Goal: Complete application form: Complete application form

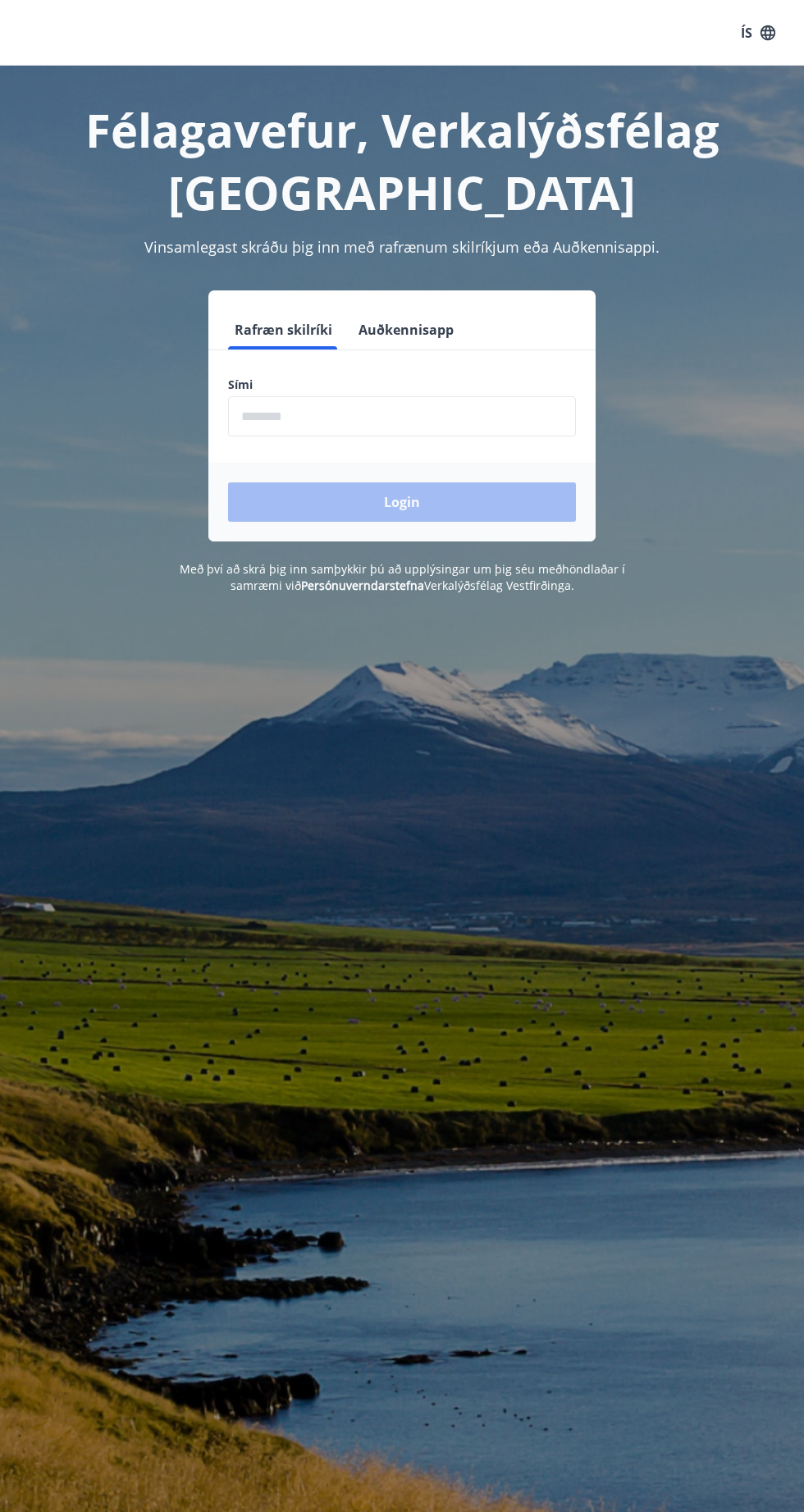
click at [277, 414] on input "phone" at bounding box center [402, 416] width 348 height 40
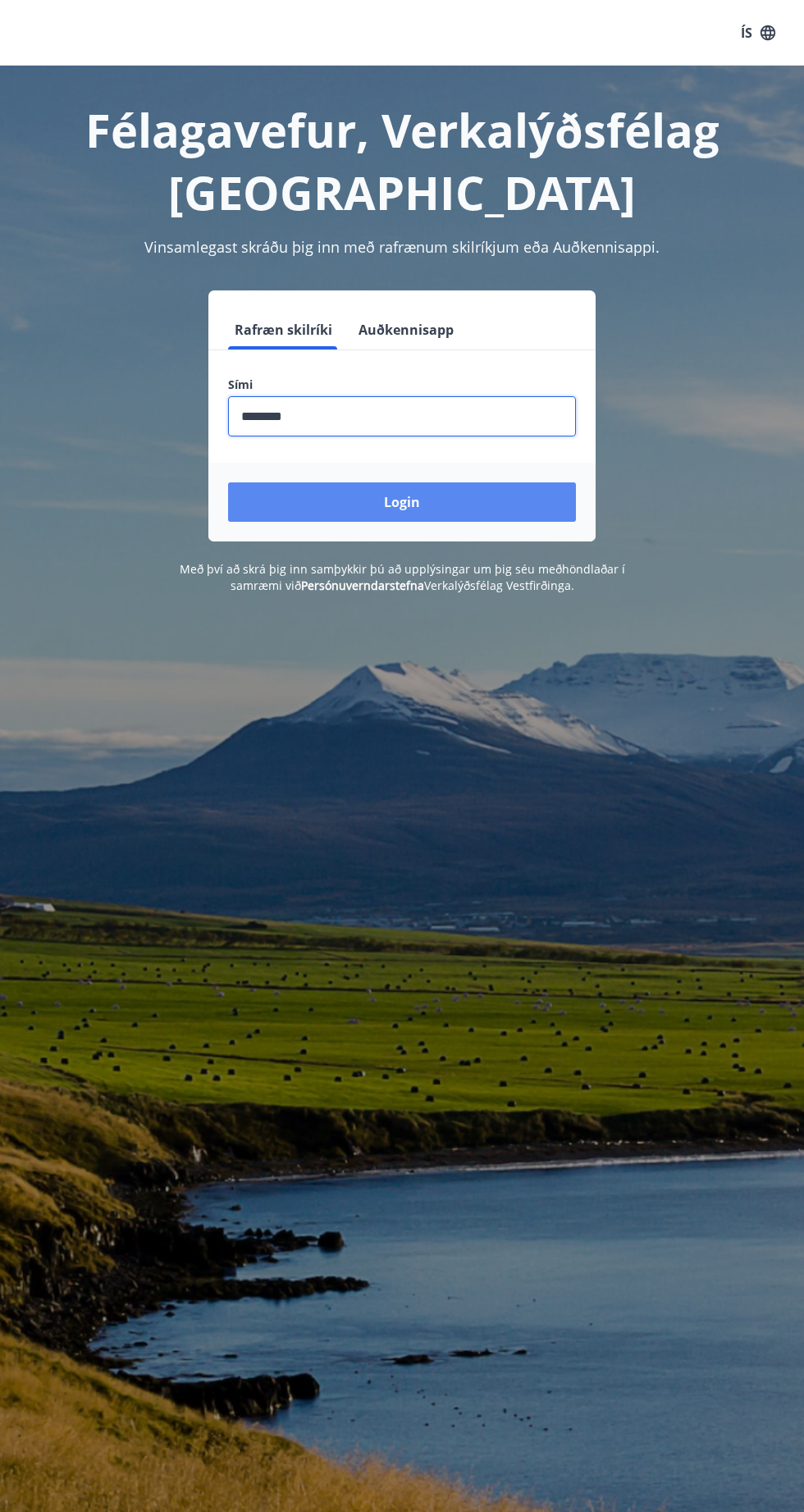
type input "********"
click at [277, 484] on button "Login" at bounding box center [402, 503] width 348 height 40
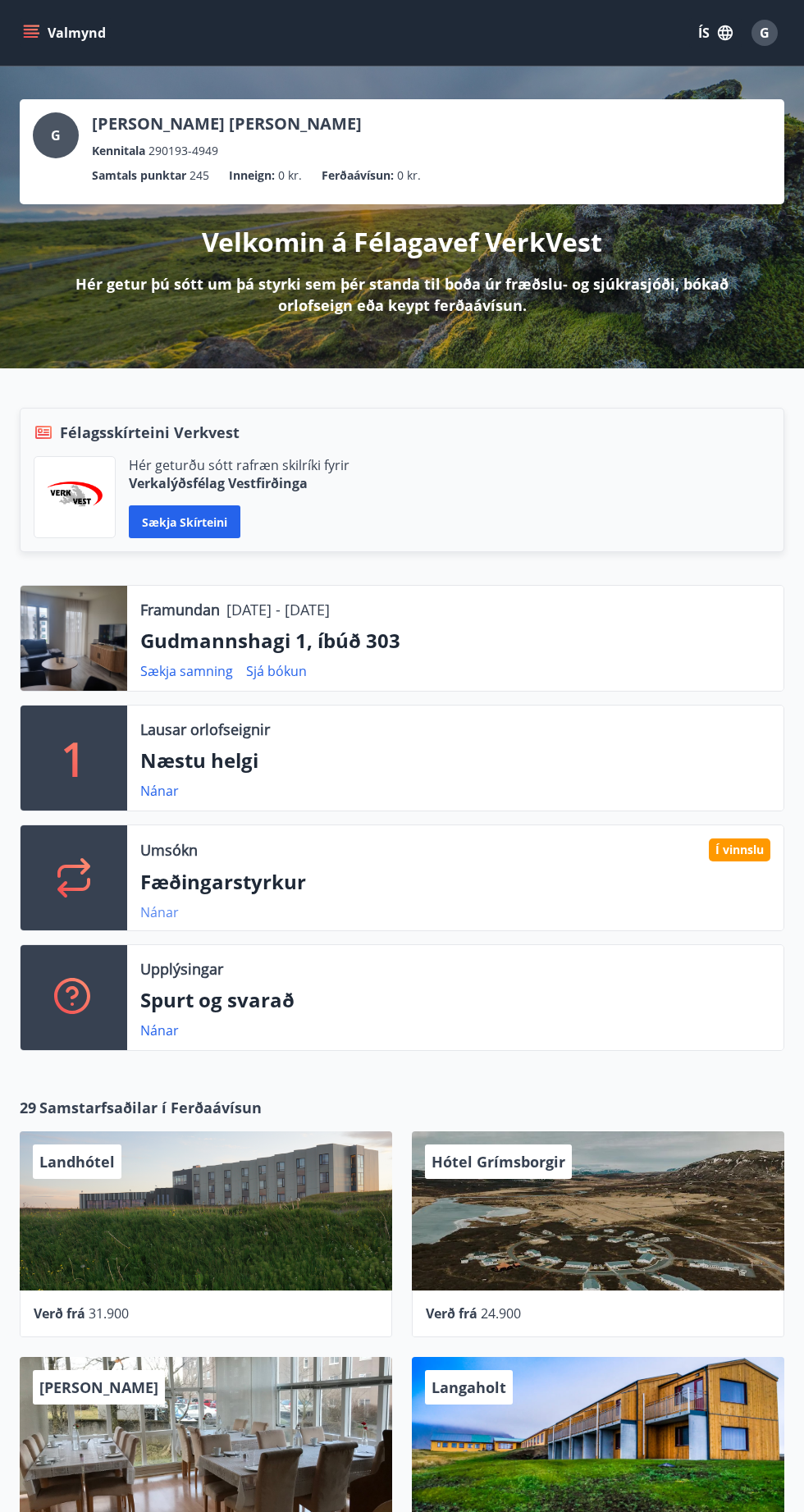
click at [152, 916] on link "Nánar" at bounding box center [159, 912] width 39 height 18
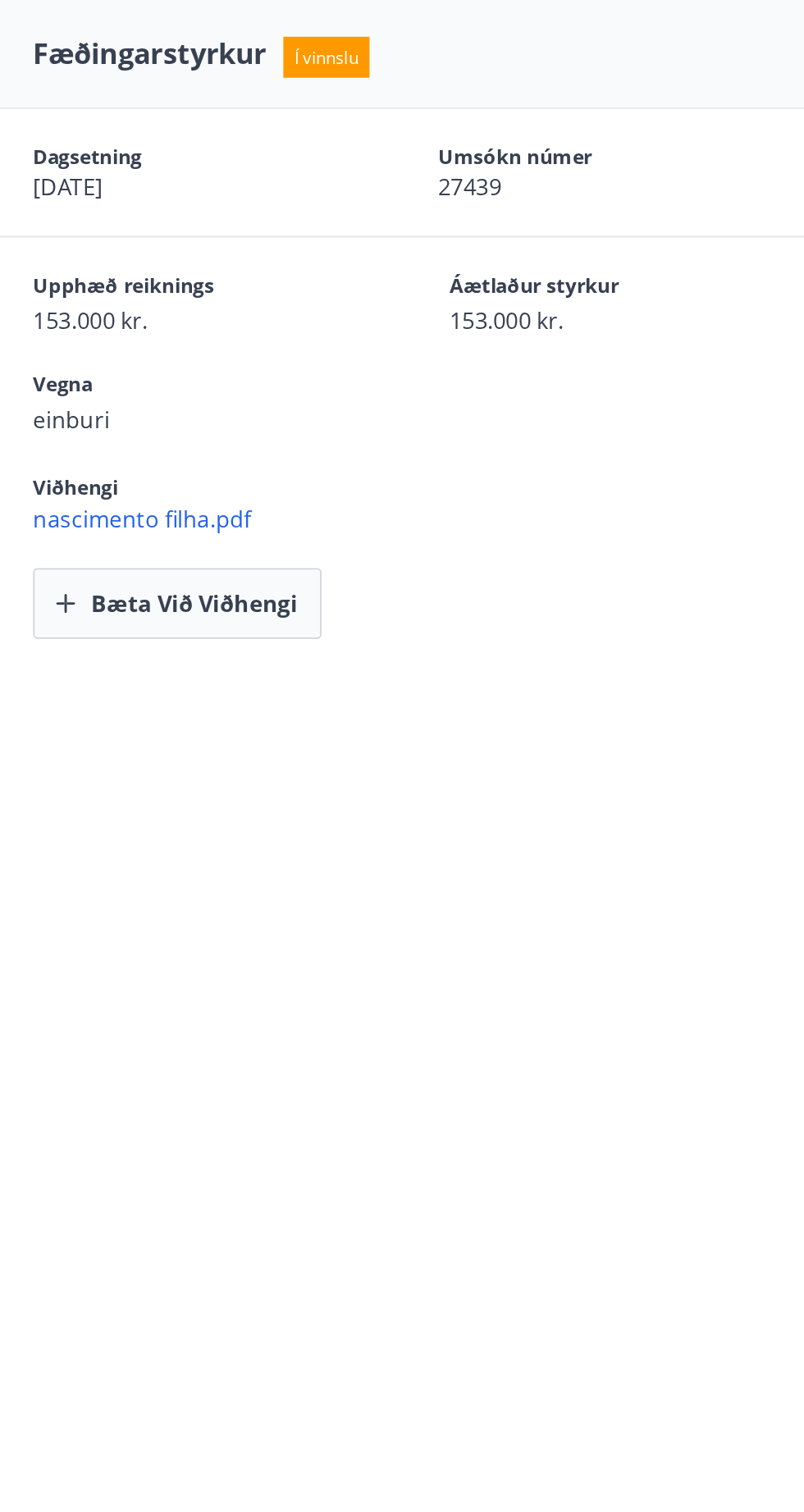
click at [306, 309] on span "nascimento filha.pdf" at bounding box center [525, 301] width 558 height 18
click at [300, 356] on button "Bæta við viðhengi" at bounding box center [330, 351] width 167 height 41
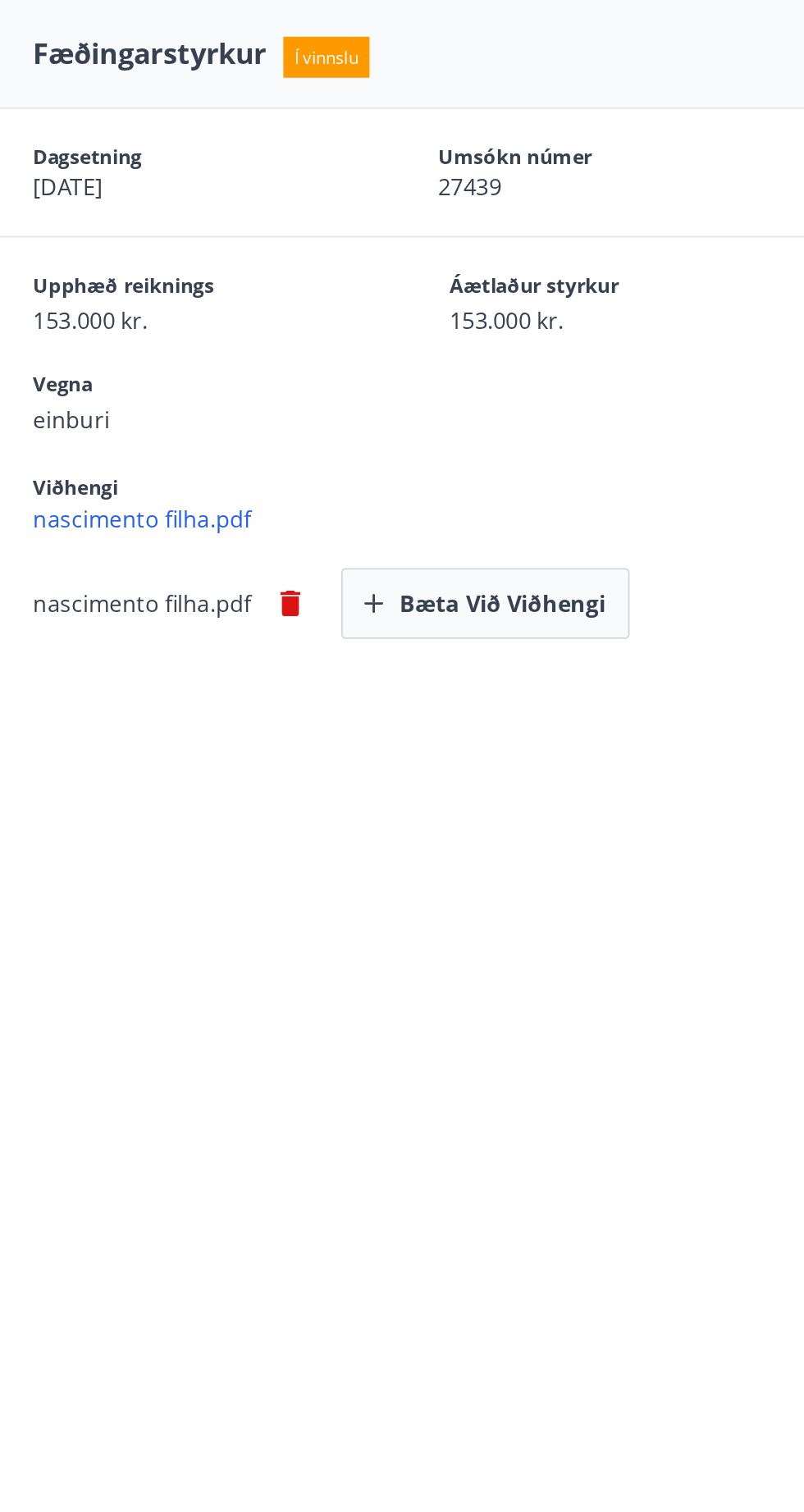
click at [396, 354] on icon "button" at bounding box center [396, 351] width 12 height 14
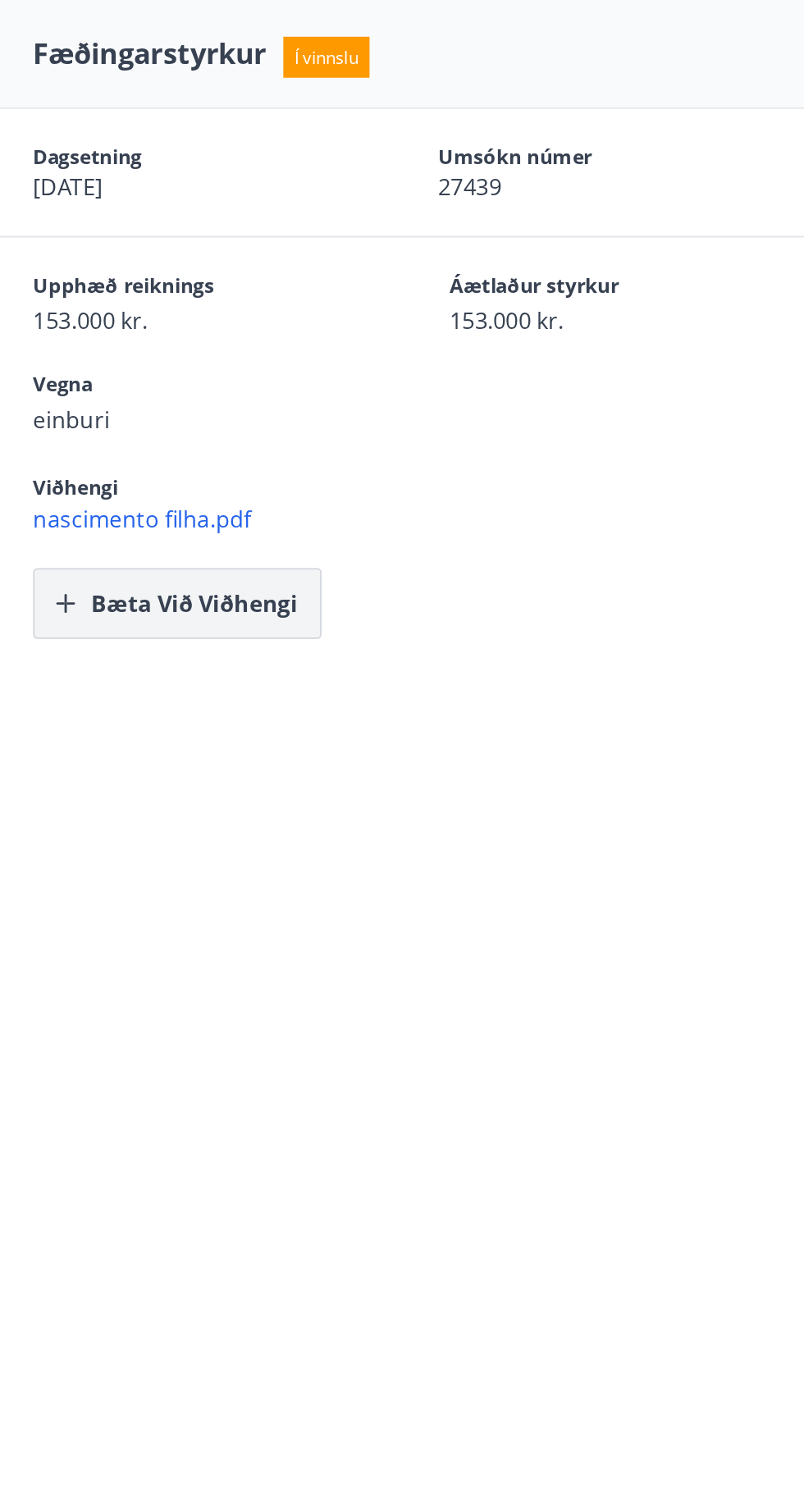
click at [317, 334] on button "Bæta við viðhengi" at bounding box center [330, 351] width 167 height 41
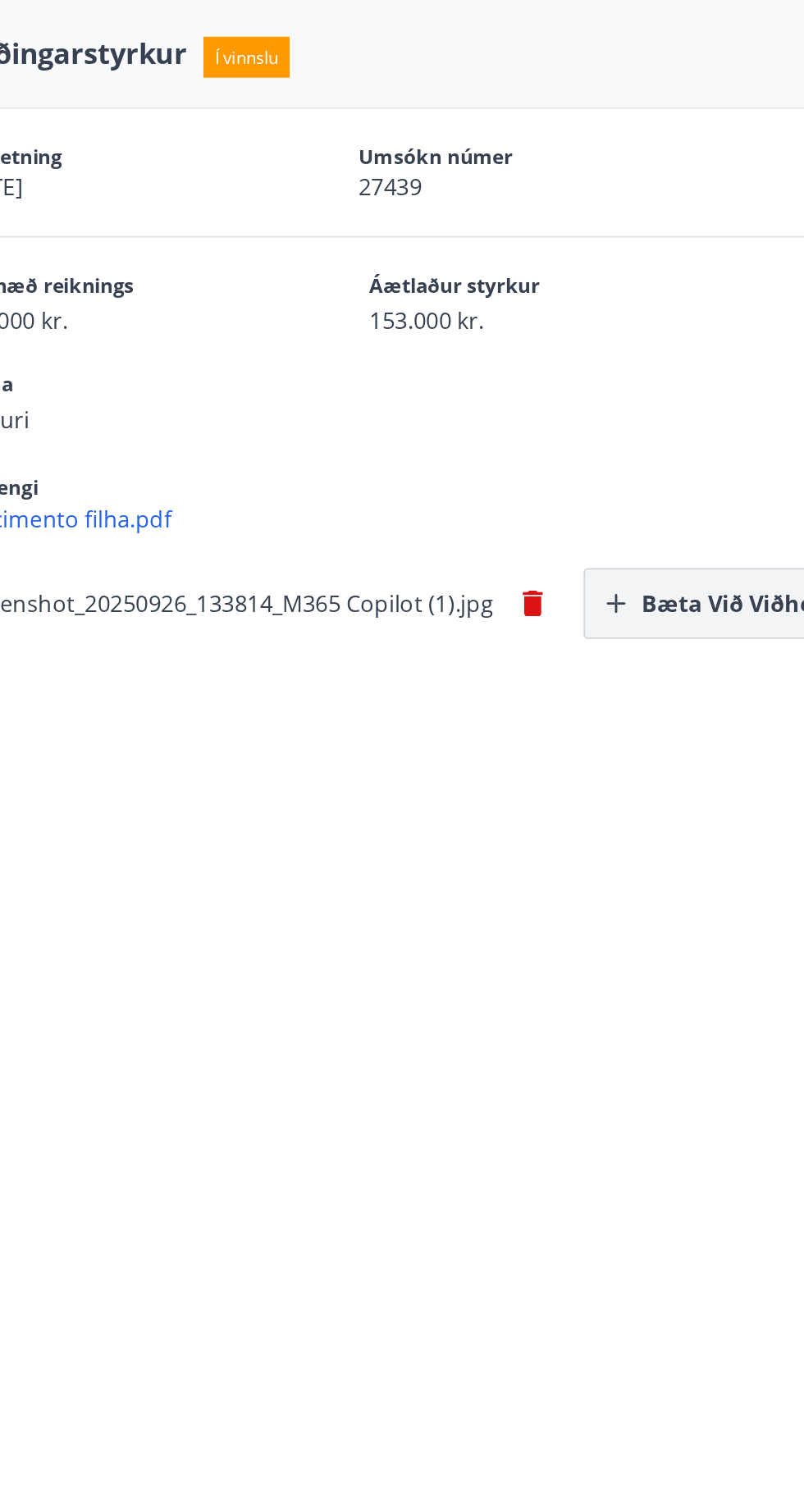
click at [716, 351] on button "Bæta við viðhengi" at bounding box center [696, 351] width 167 height 41
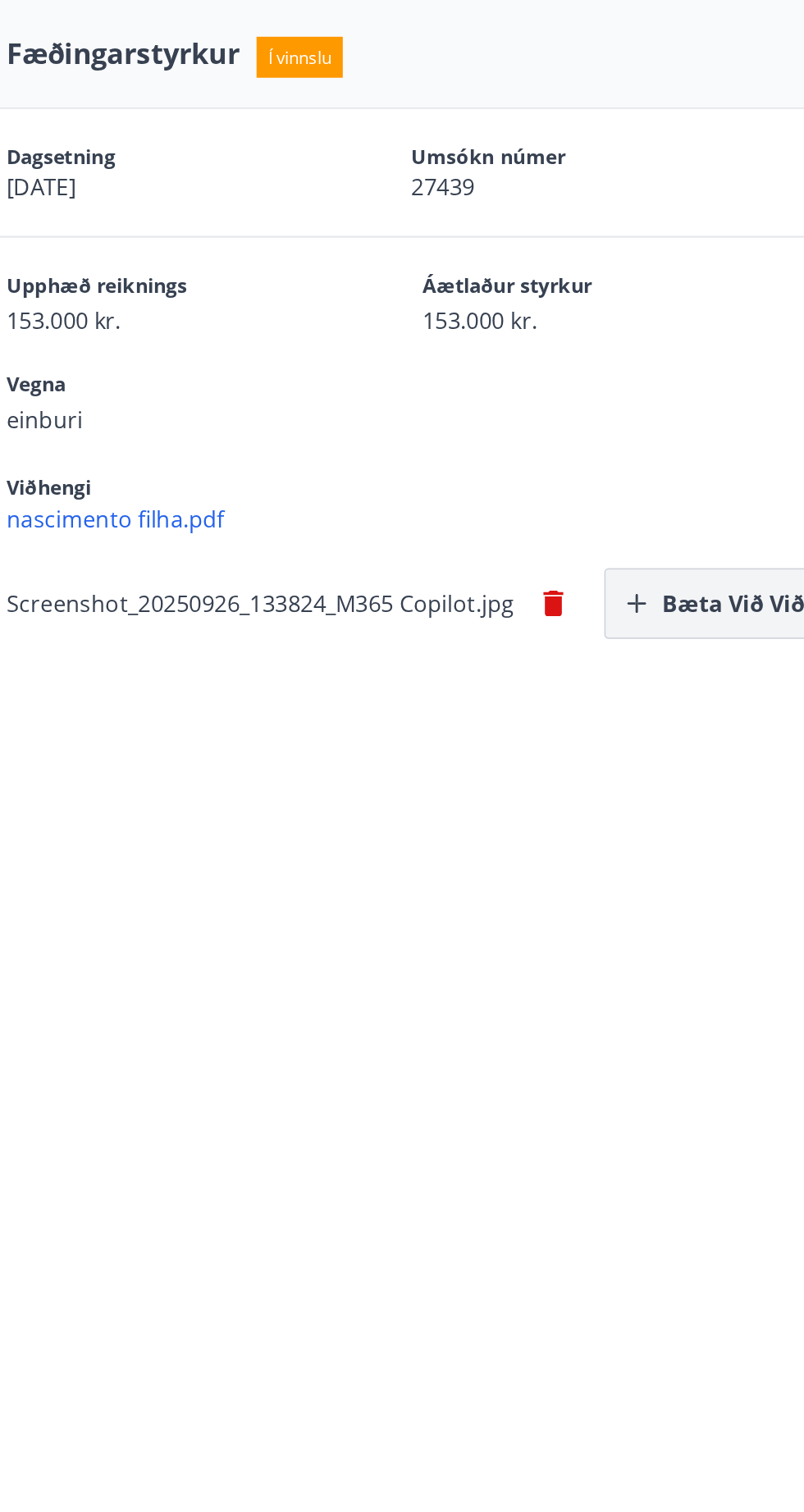
click at [680, 352] on button "Bæta við viðhengi" at bounding box center [677, 351] width 167 height 41
click at [674, 348] on button "Bæta við viðhengi" at bounding box center [696, 351] width 167 height 41
click at [561, 352] on icon "button" at bounding box center [564, 351] width 12 height 14
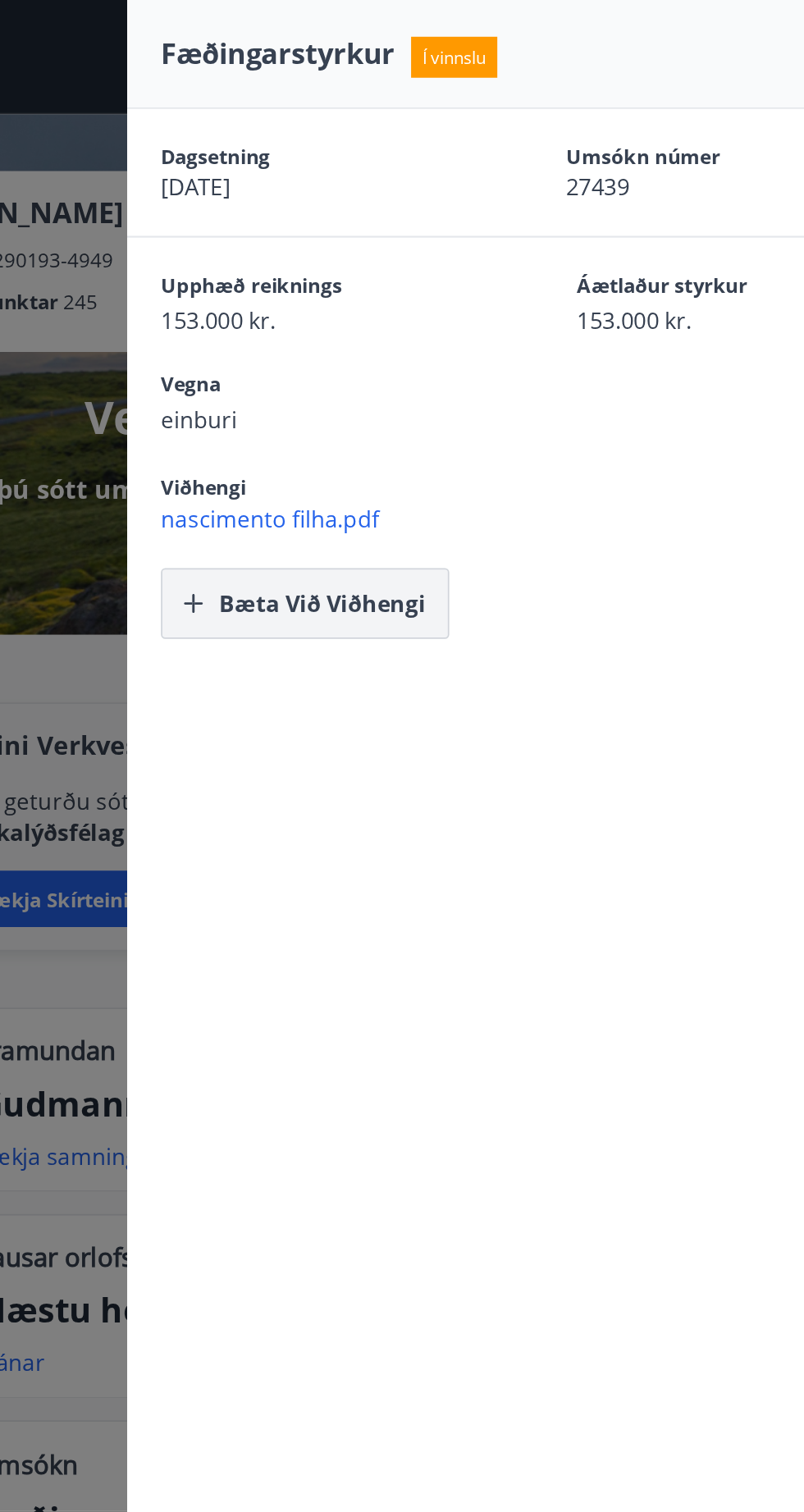
click at [313, 343] on button "Bæta við viðhengi" at bounding box center [330, 351] width 167 height 41
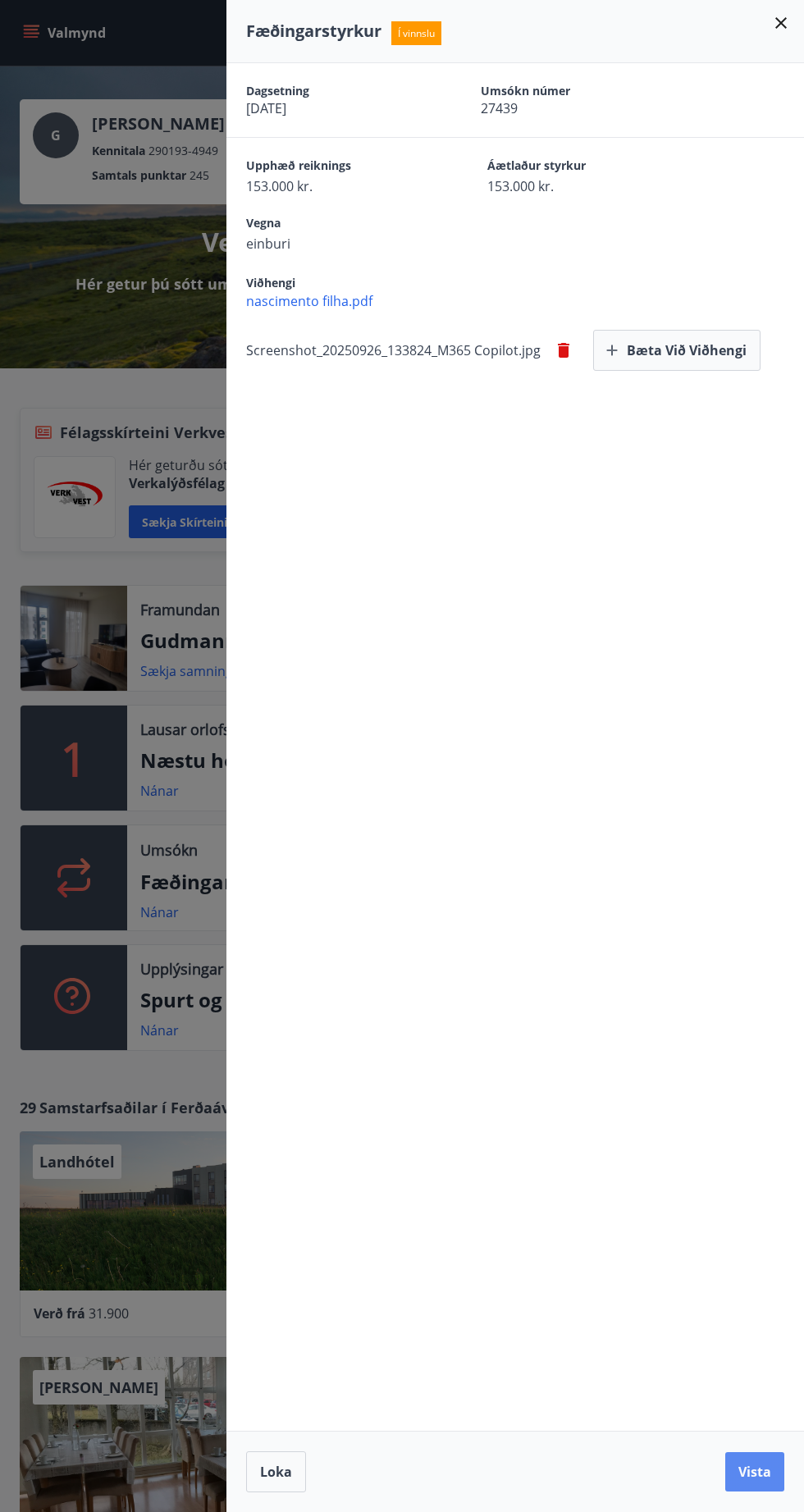
click at [752, 1471] on button "Vista" at bounding box center [755, 1472] width 59 height 40
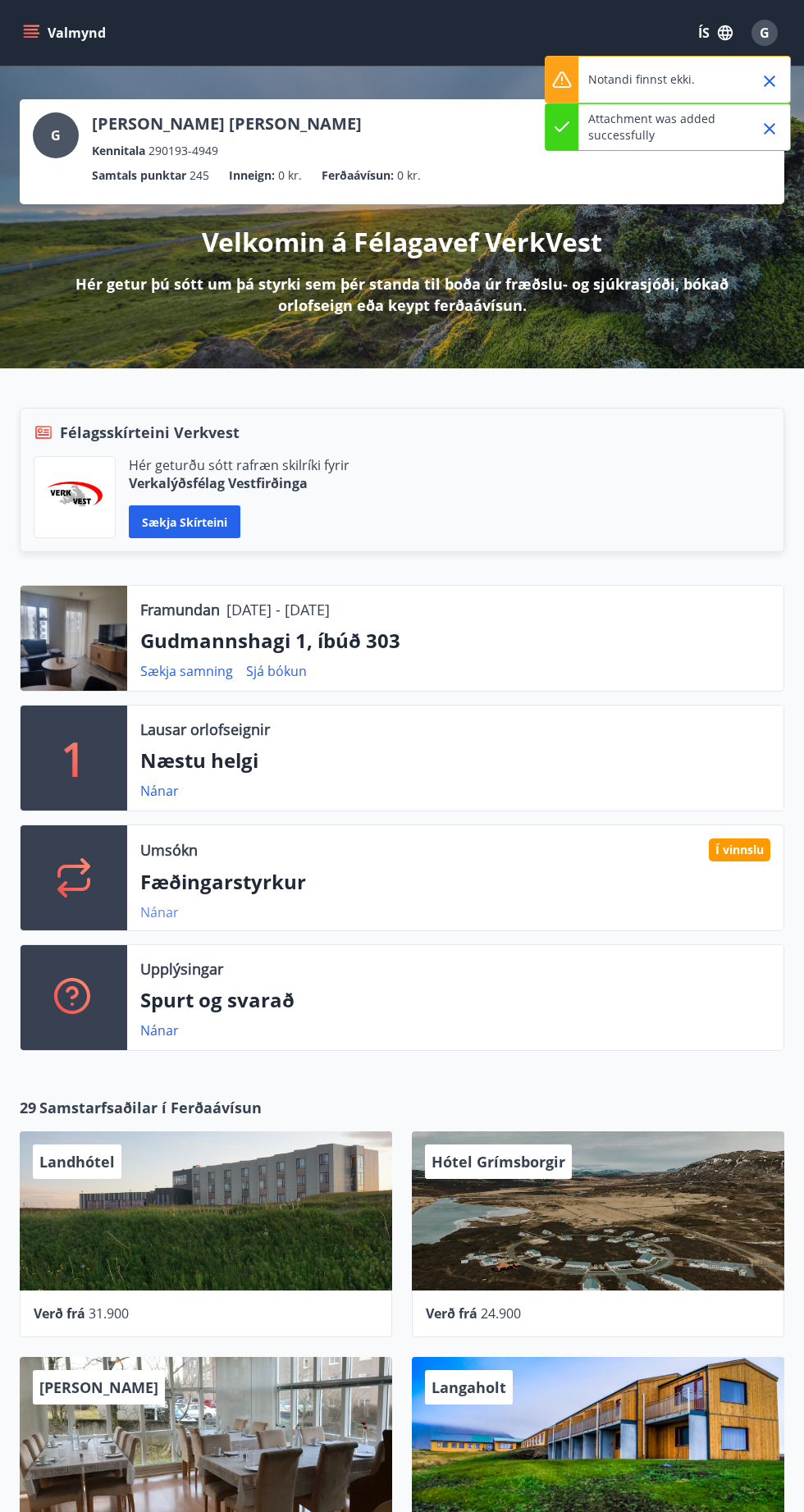
click at [165, 914] on link "Nánar" at bounding box center [159, 912] width 39 height 18
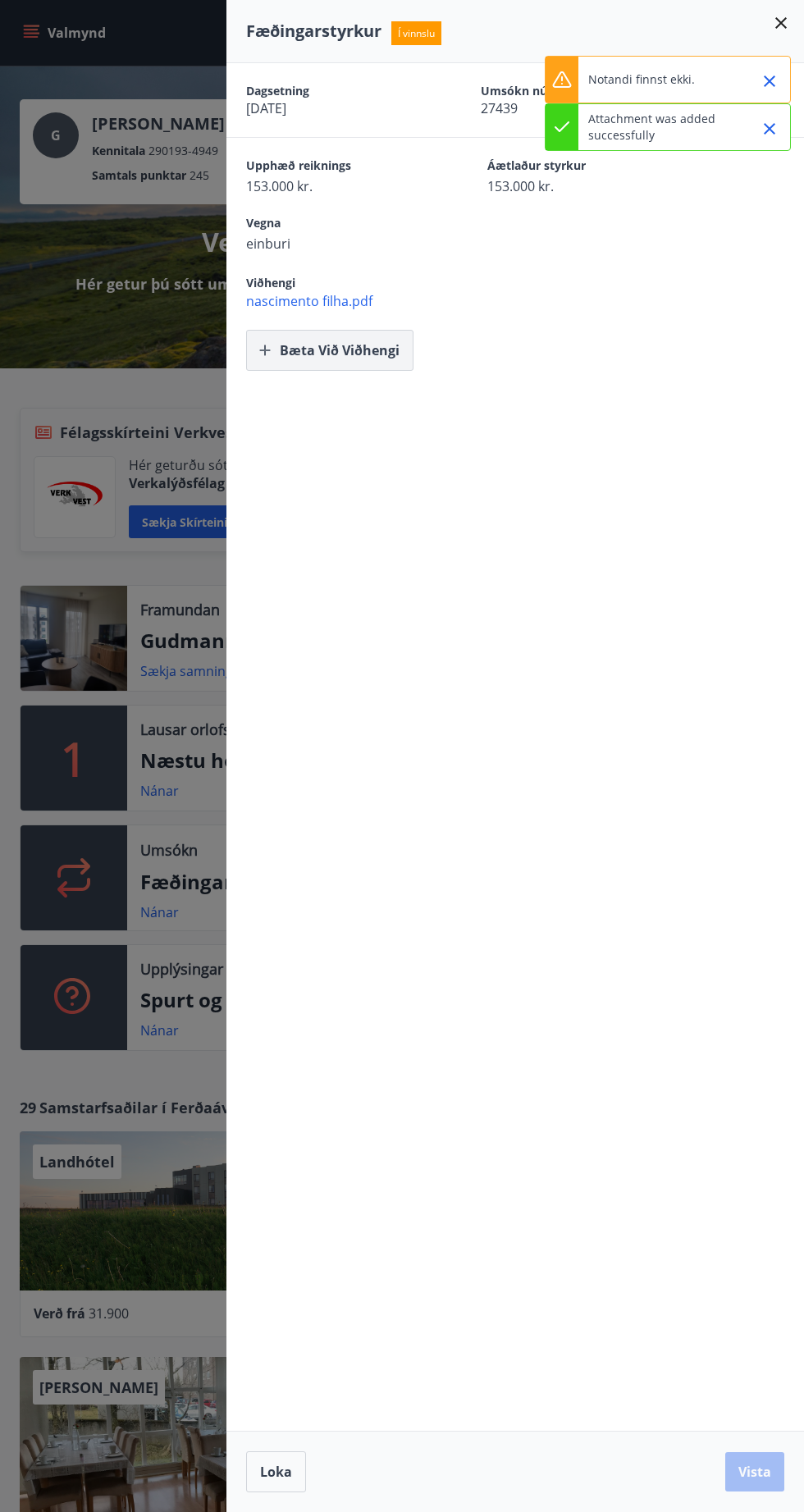
click at [299, 351] on button "Bæta við viðhengi" at bounding box center [330, 351] width 167 height 41
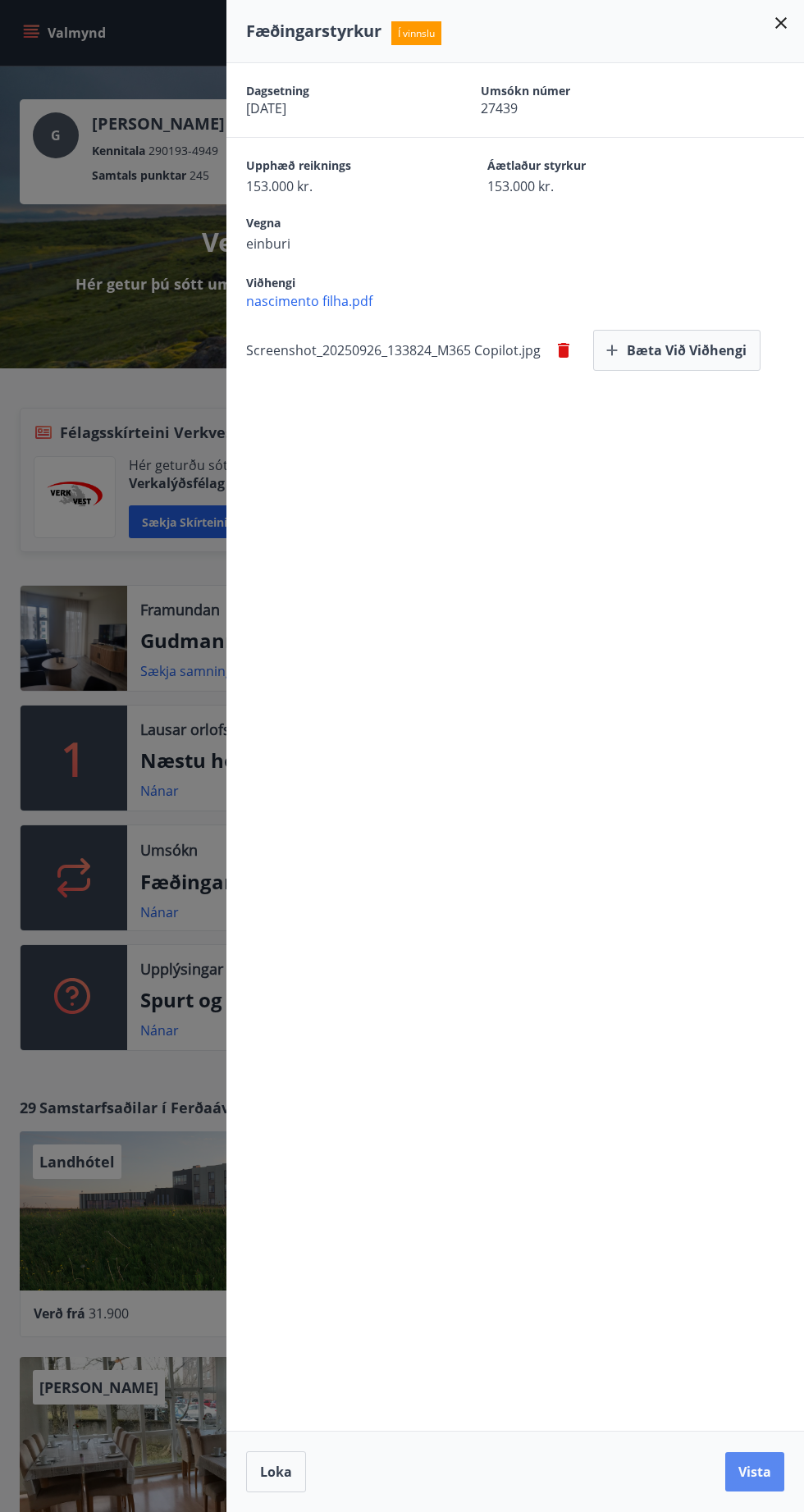
click at [756, 1472] on button "Vista" at bounding box center [755, 1472] width 59 height 40
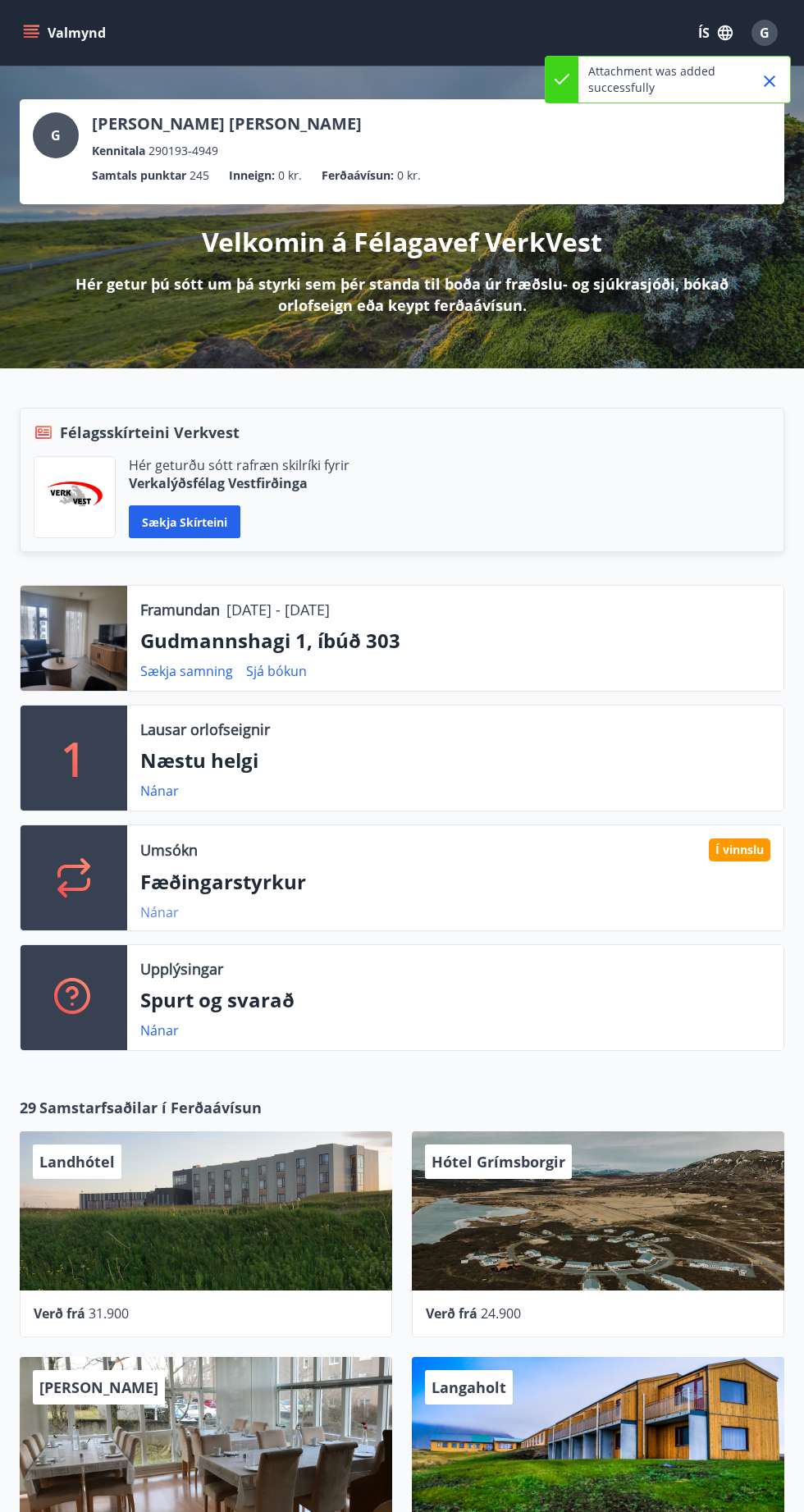
click at [162, 911] on link "Nánar" at bounding box center [159, 912] width 39 height 18
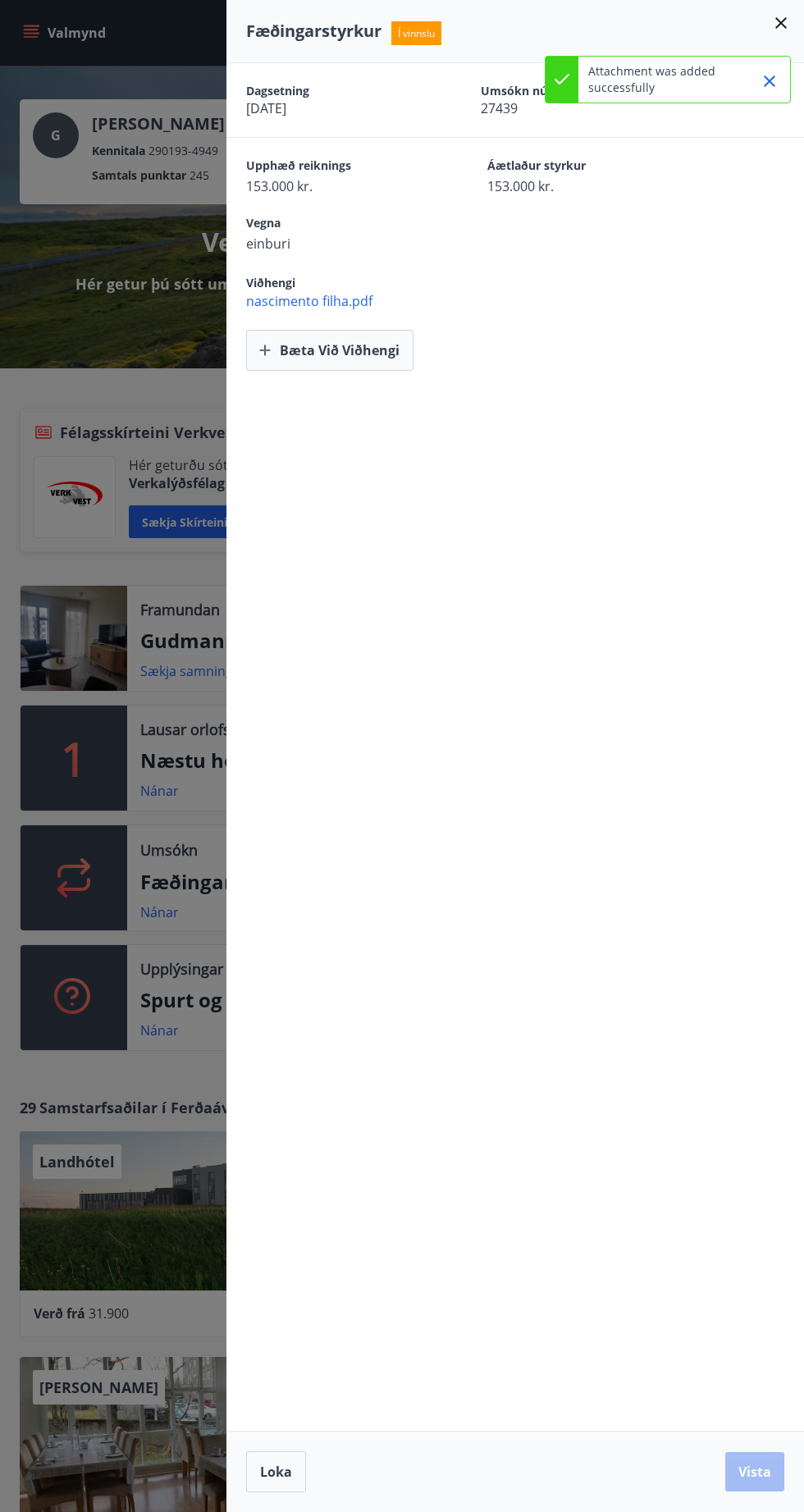
click at [779, 94] on div at bounding box center [764, 79] width 41 height 46
click at [773, 83] on div "Dagsetning 22.09.2025 Umsókn númer 27439" at bounding box center [515, 100] width 539 height 34
click at [782, 23] on icon at bounding box center [781, 22] width 12 height 12
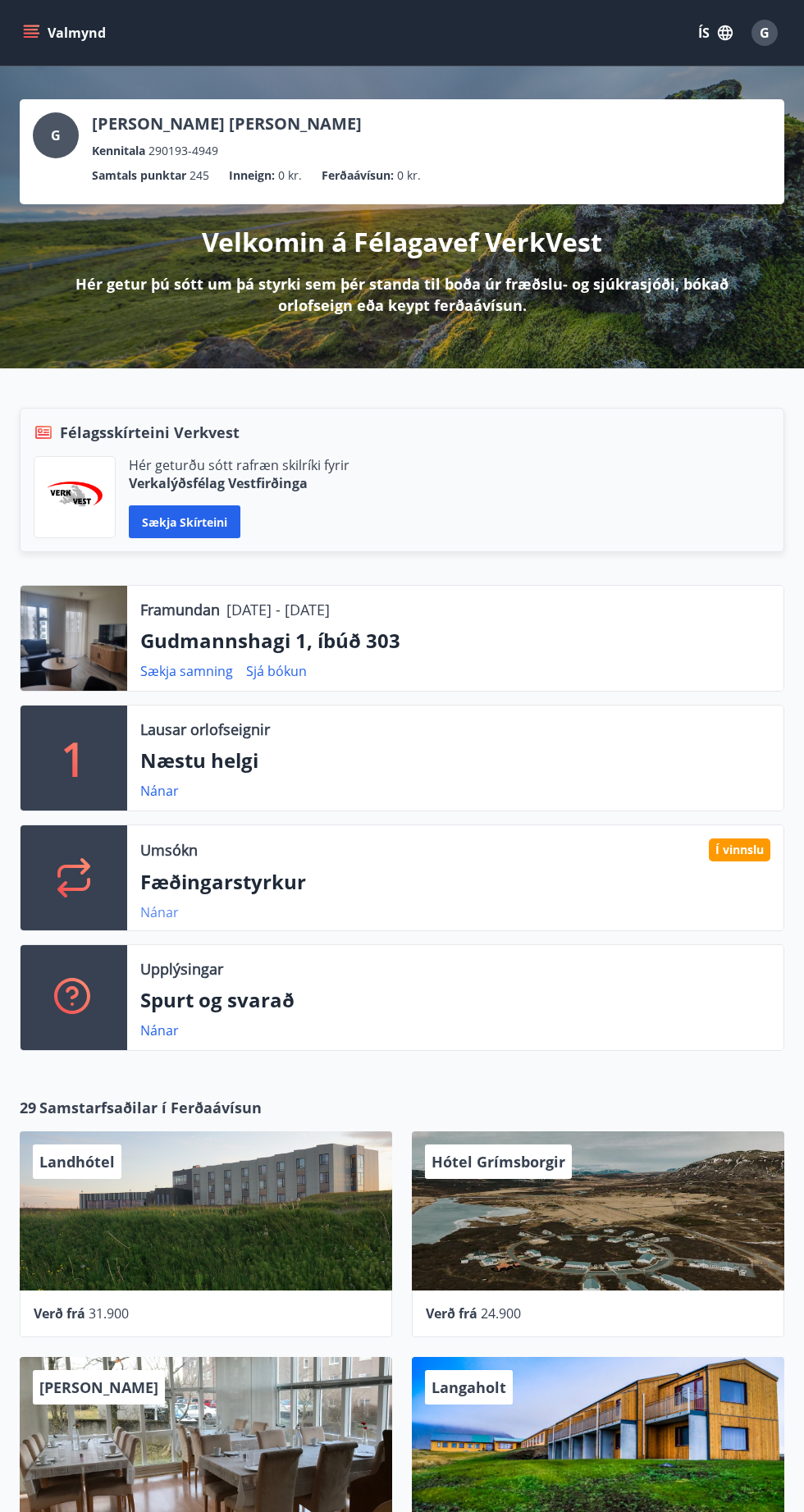
click at [162, 912] on link "Nánar" at bounding box center [159, 912] width 39 height 18
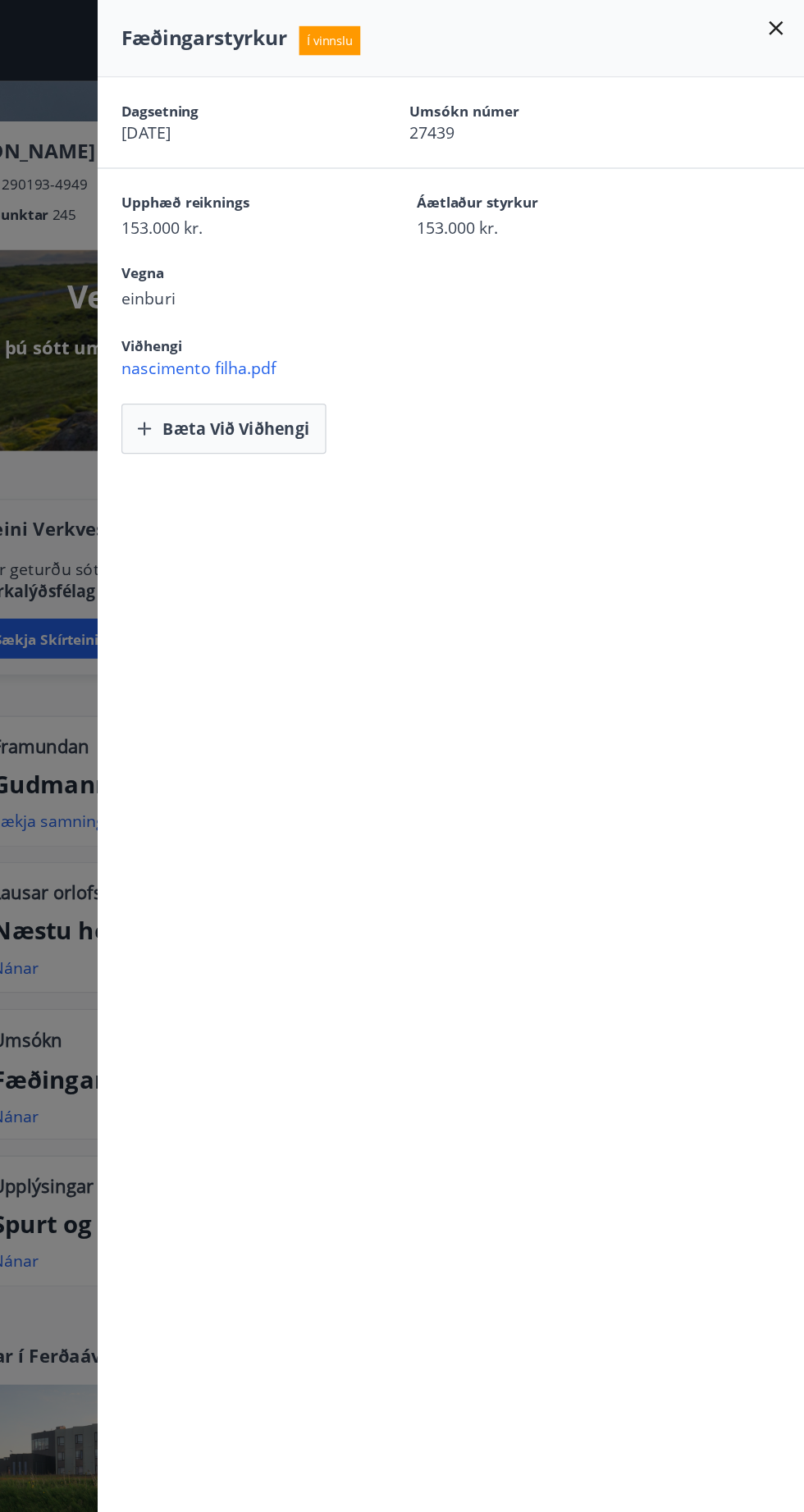
click at [293, 300] on span "nascimento filha.pdf" at bounding box center [525, 301] width 558 height 18
click at [277, 367] on button "Bæta við viðhengi" at bounding box center [330, 351] width 167 height 41
click at [289, 304] on span "nascimento filha.pdf" at bounding box center [525, 301] width 558 height 18
click at [778, 31] on icon at bounding box center [782, 23] width 20 height 20
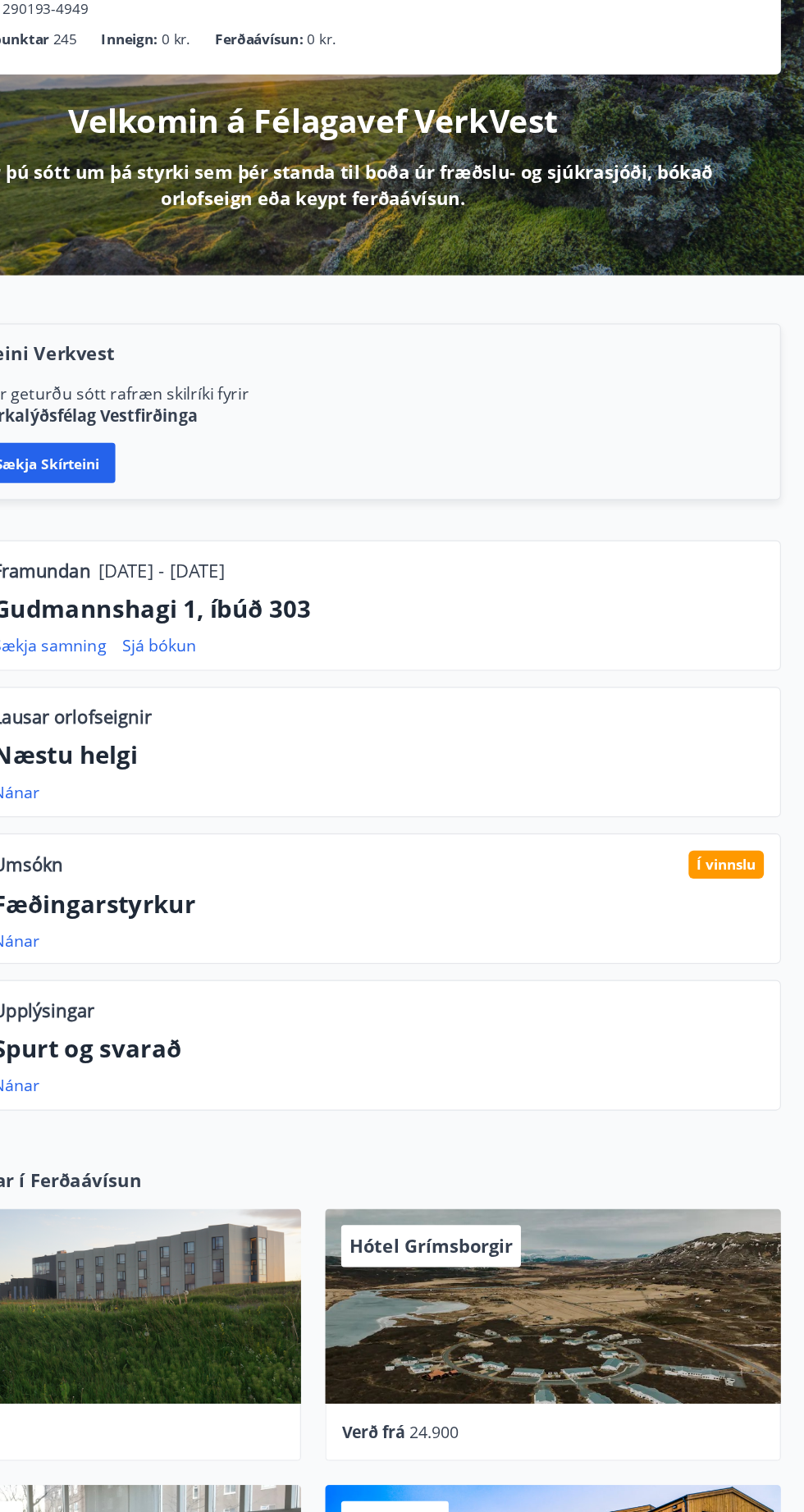
scroll to position [144, 0]
